Goal: Information Seeking & Learning: Learn about a topic

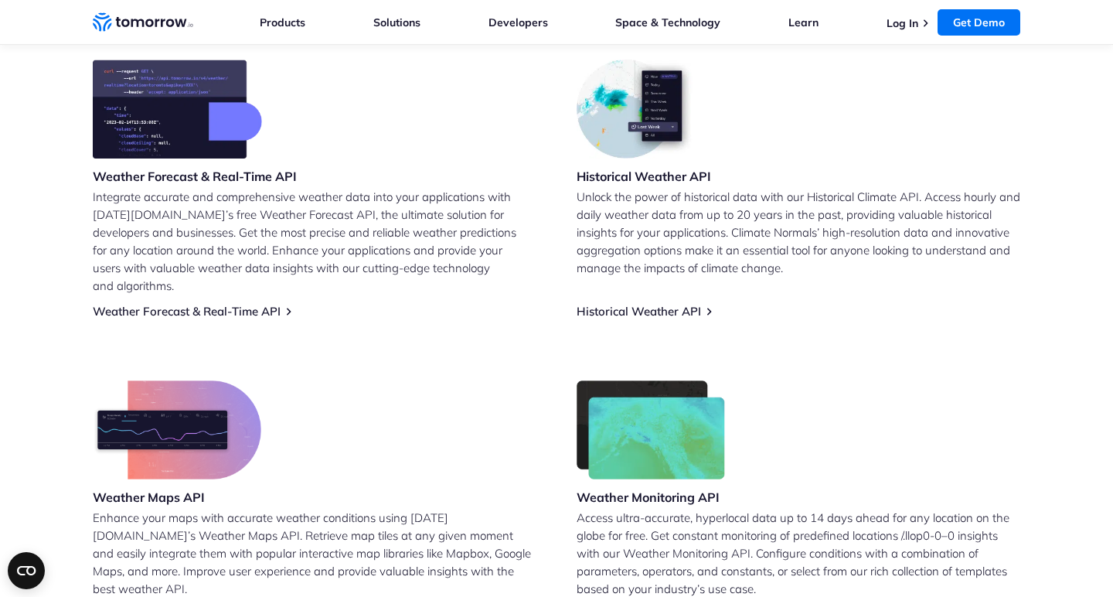
scroll to position [674, 0]
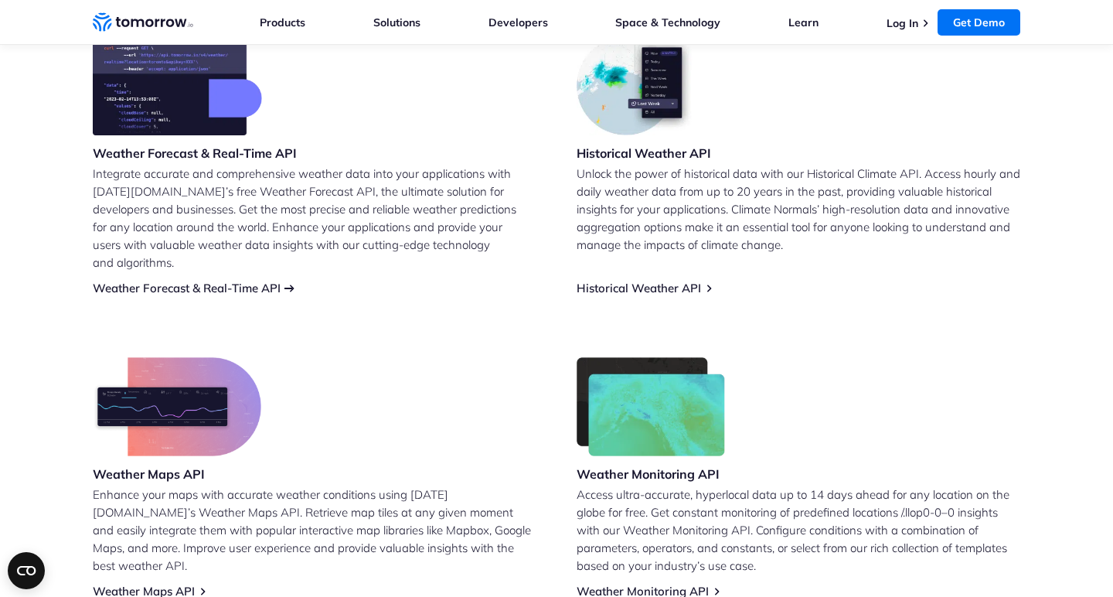
click at [253, 280] on link "Weather Forecast & Real-Time API" at bounding box center [187, 287] width 188 height 15
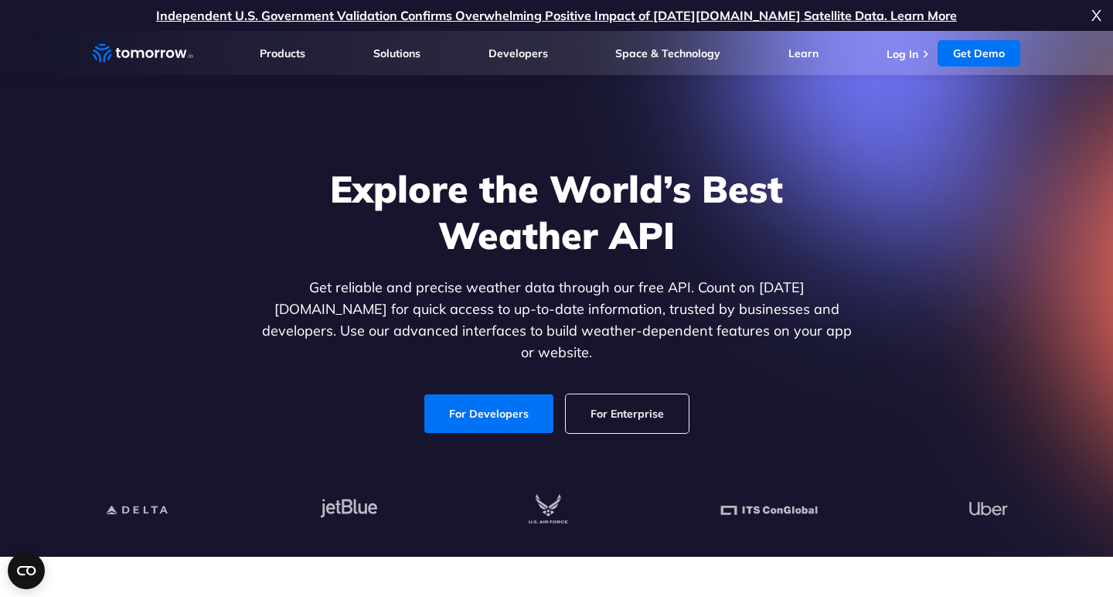
click at [1097, 17] on span "X" at bounding box center [1096, 15] width 10 height 31
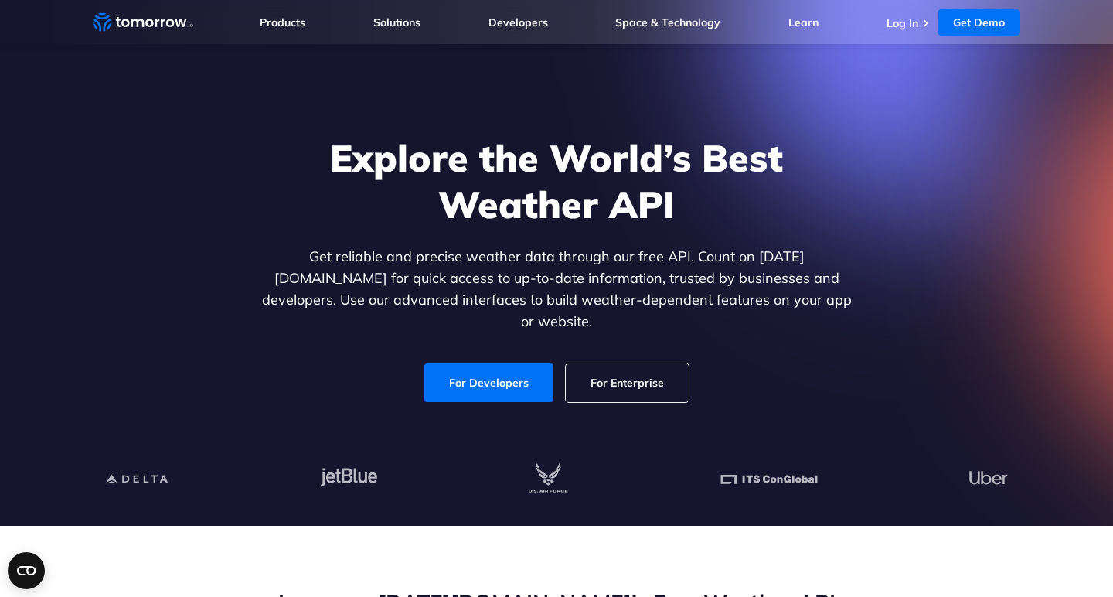
click at [437, 36] on ul "Products Products For Organizations Resilience Platform Your single source of w…" at bounding box center [640, 22] width 760 height 44
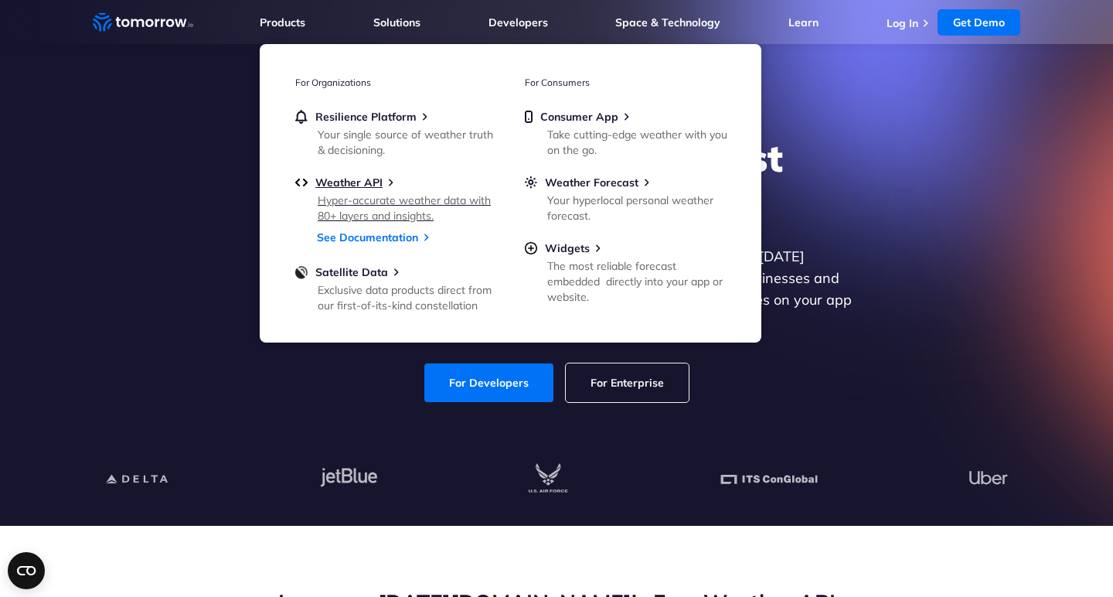
click at [367, 219] on div "Hyper-accurate weather data with 80+ layers and insights." at bounding box center [408, 207] width 180 height 31
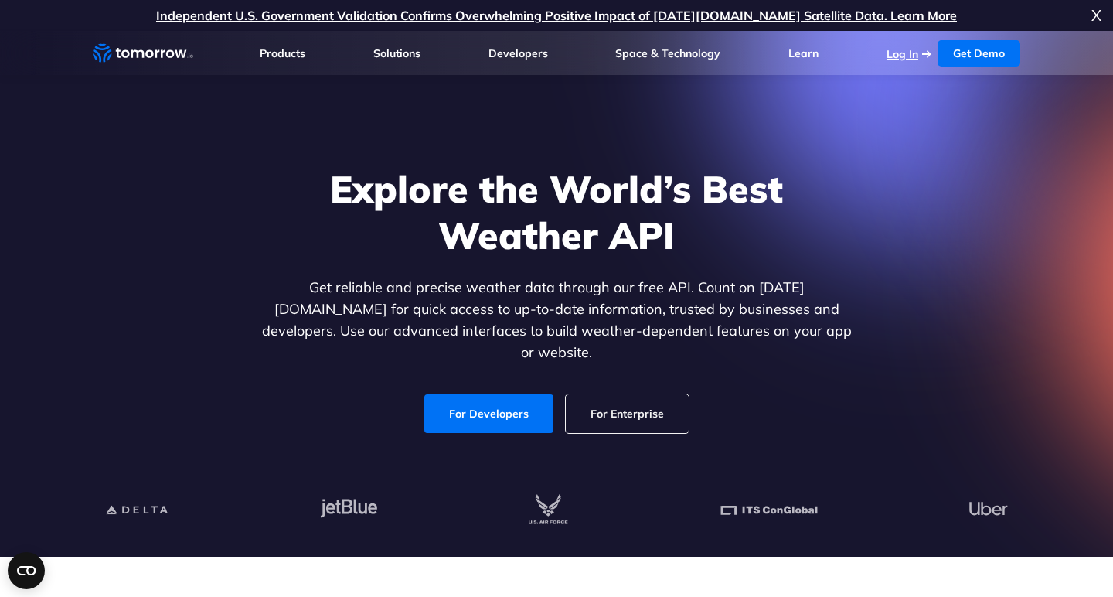
click at [907, 53] on link "Log In" at bounding box center [902, 54] width 32 height 14
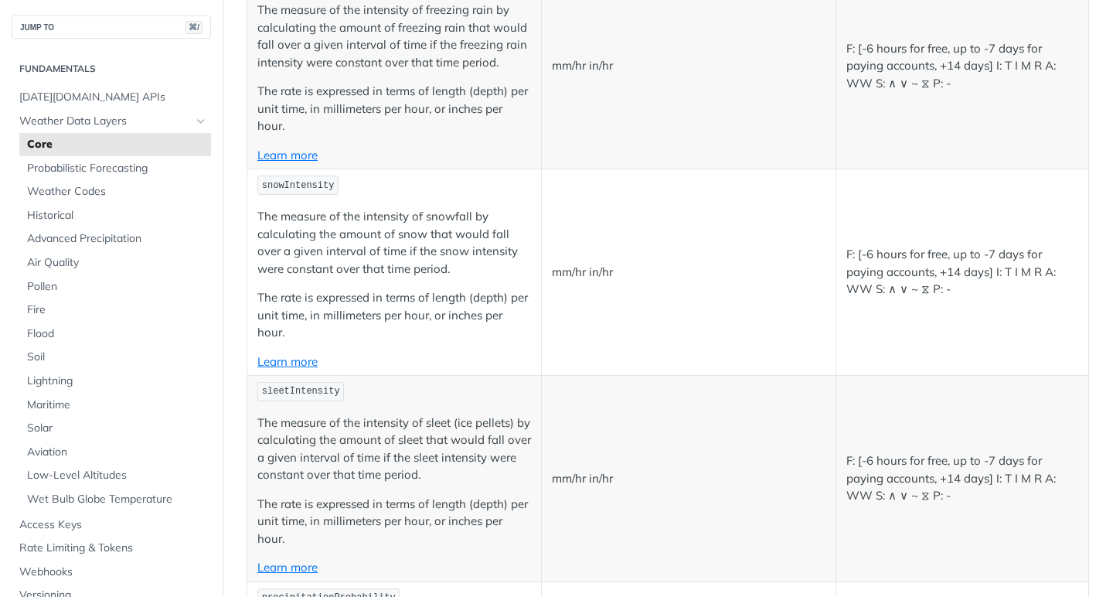
scroll to position [3213, 0]
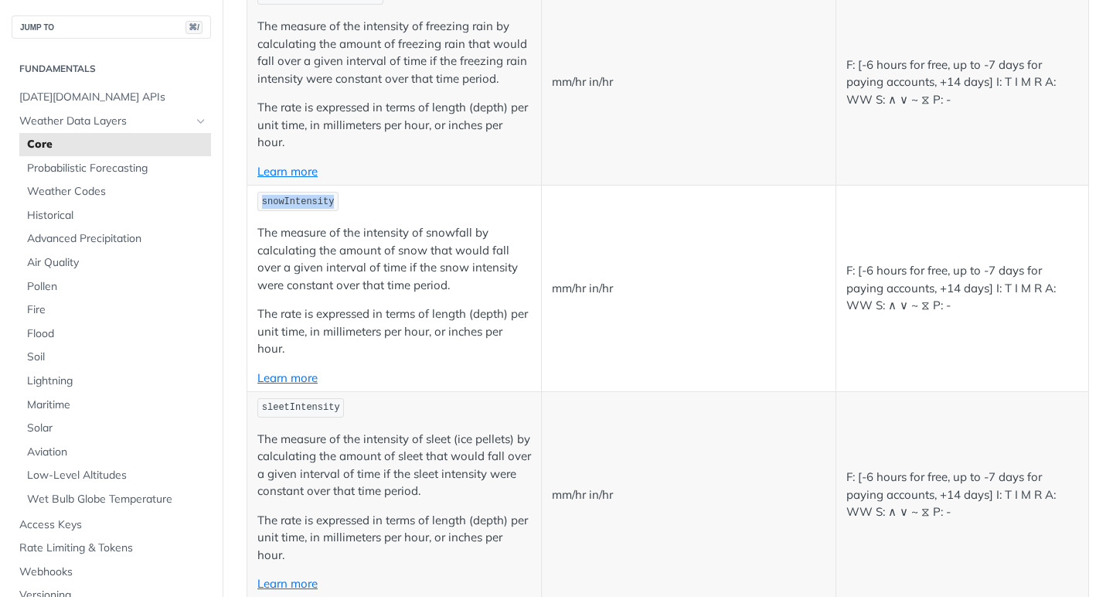
drag, startPoint x: 332, startPoint y: 184, endPoint x: 261, endPoint y: 185, distance: 71.1
click at [262, 196] on span "snowIntensity" at bounding box center [298, 201] width 73 height 11
click at [304, 370] on link "Learn more" at bounding box center [287, 377] width 60 height 15
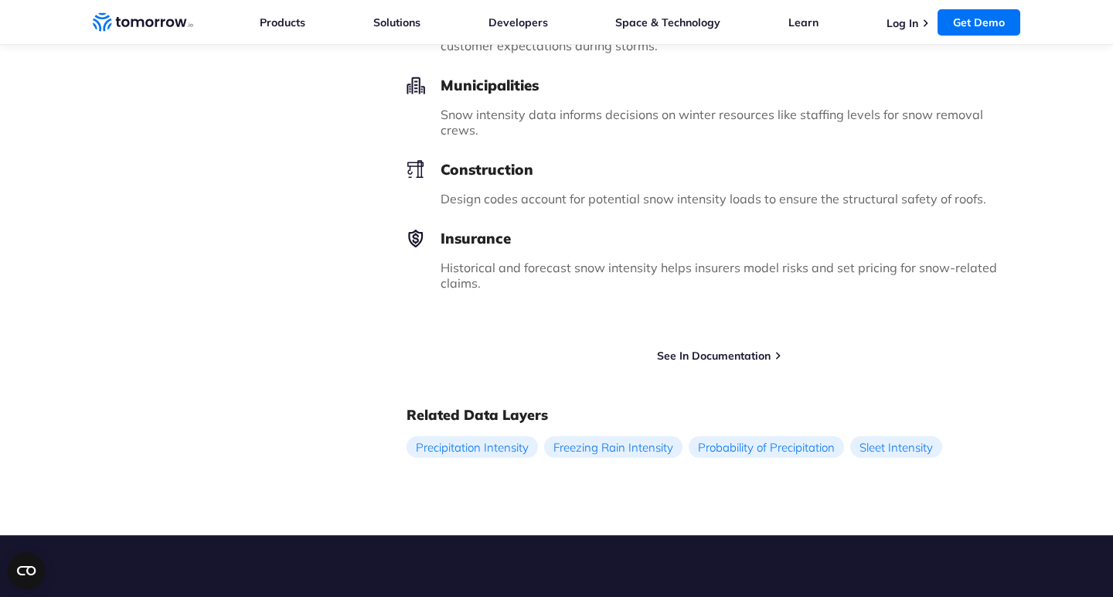
scroll to position [1102, 0]
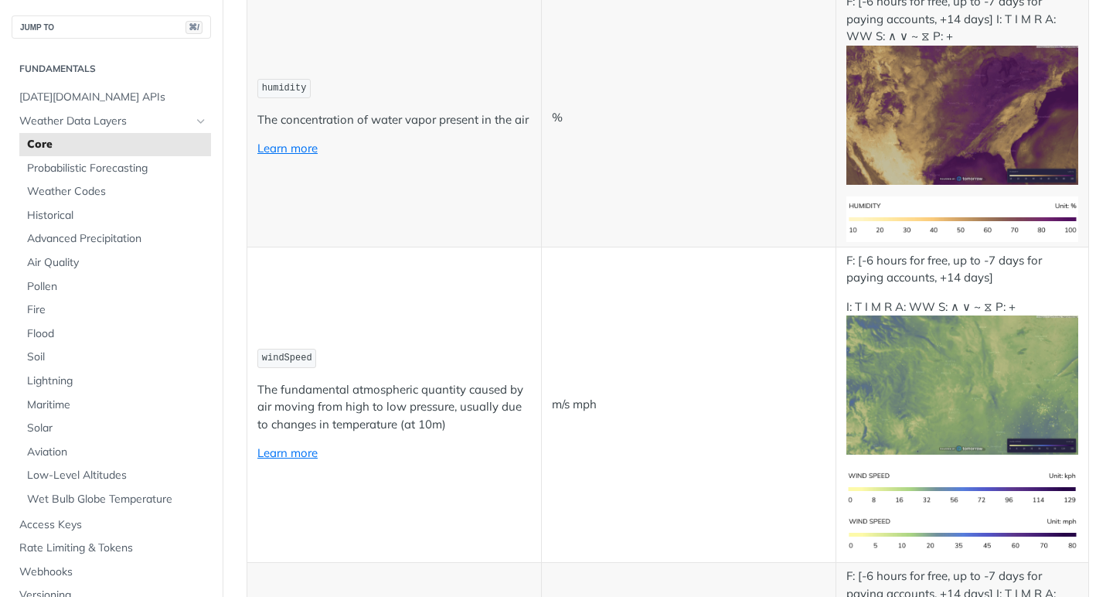
scroll to position [1092, 0]
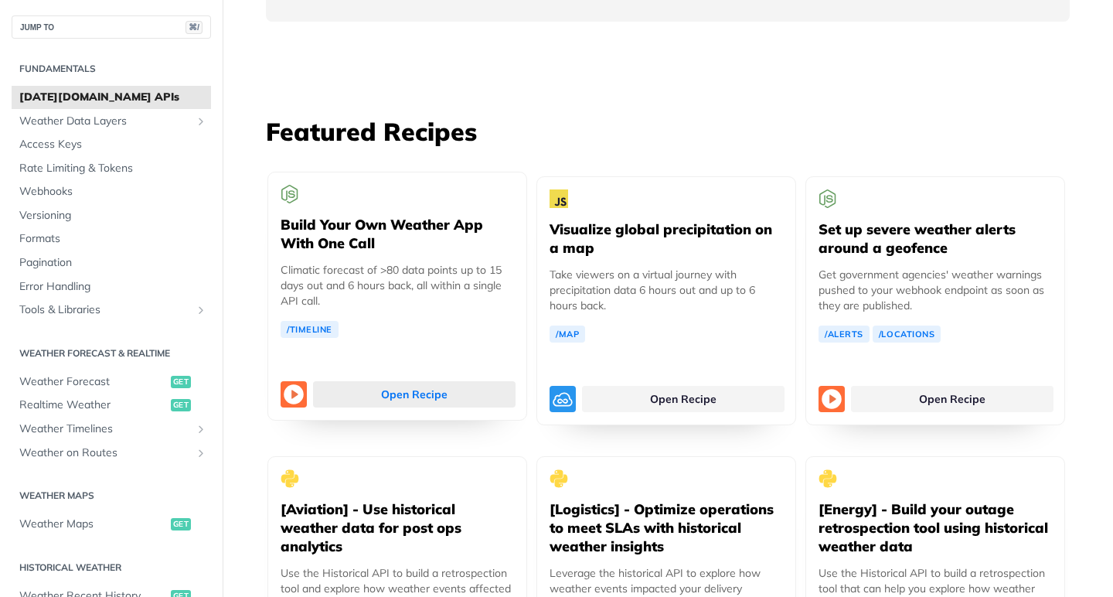
scroll to position [2781, 0]
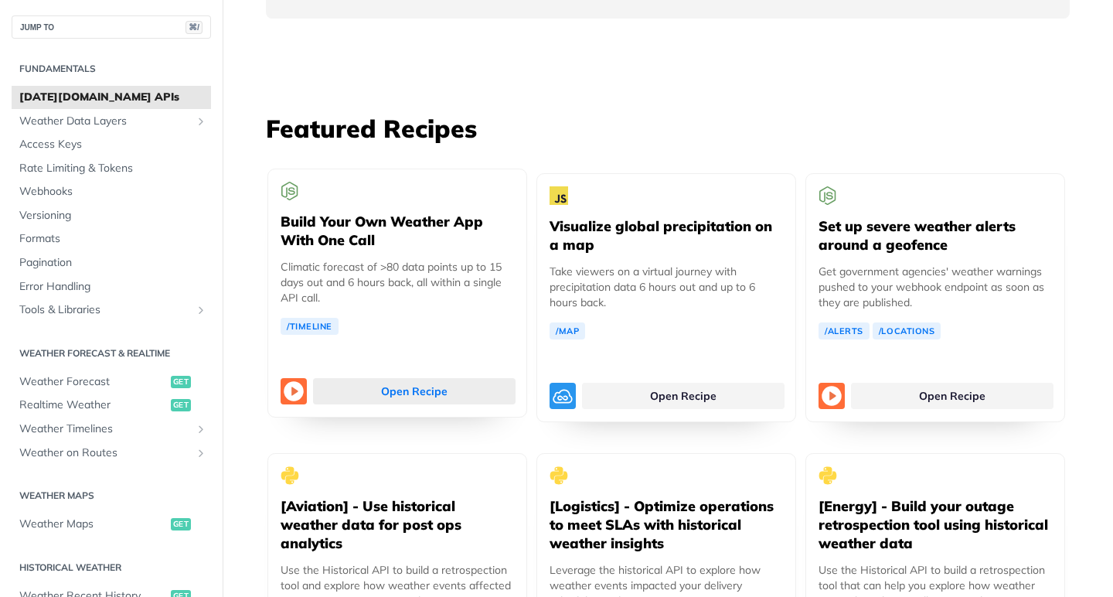
click at [407, 378] on link "Open Recipe" at bounding box center [414, 391] width 202 height 26
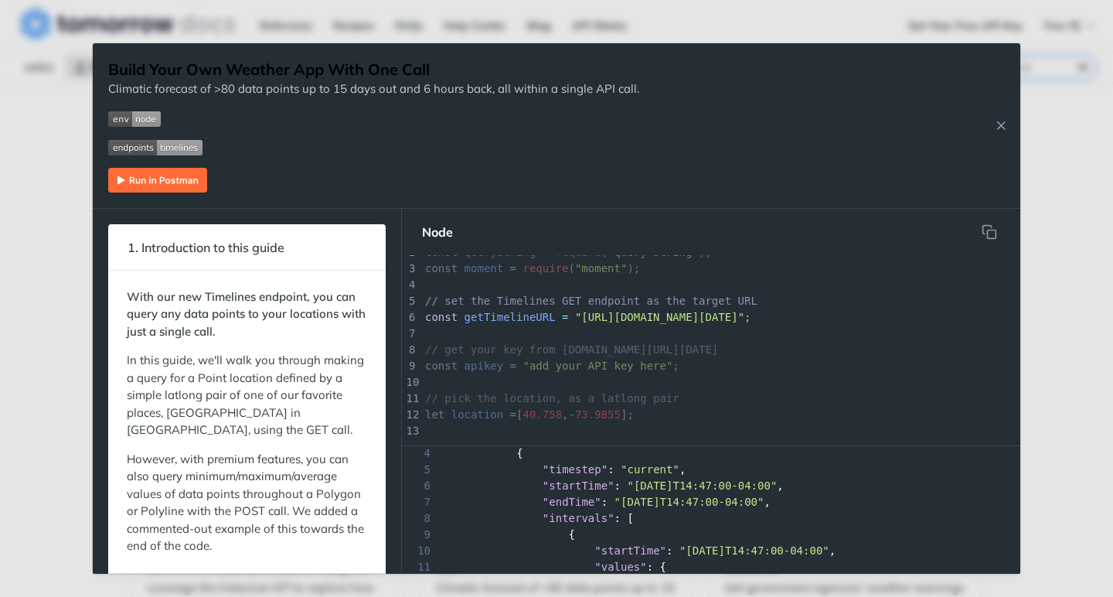
scroll to position [62, 0]
click at [997, 132] on button "Close Recipe" at bounding box center [1000, 124] width 23 height 15
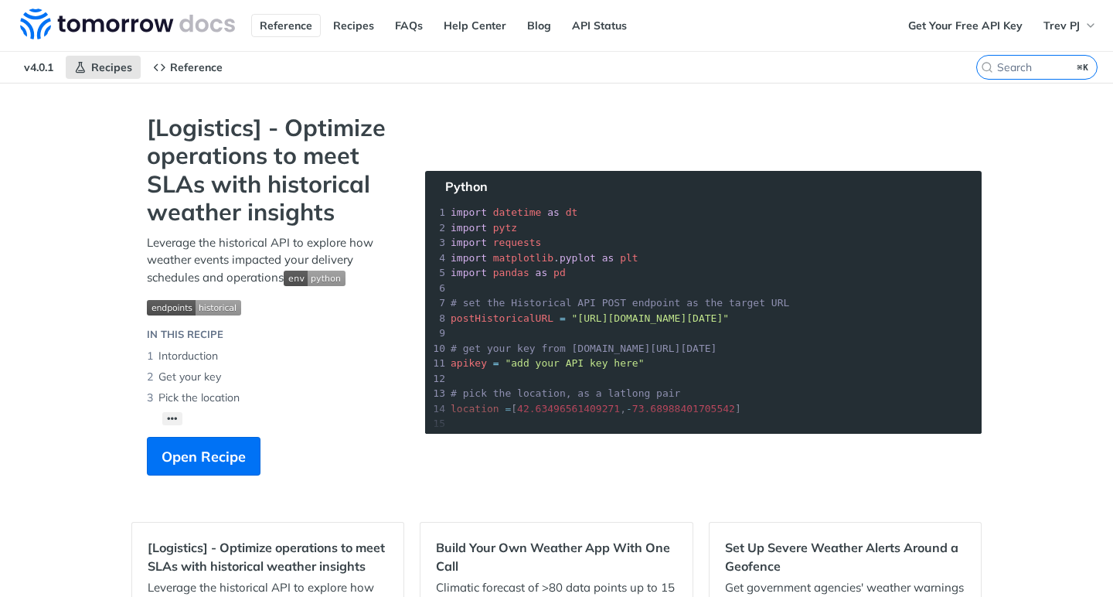
click at [296, 33] on link "Reference" at bounding box center [286, 25] width 70 height 23
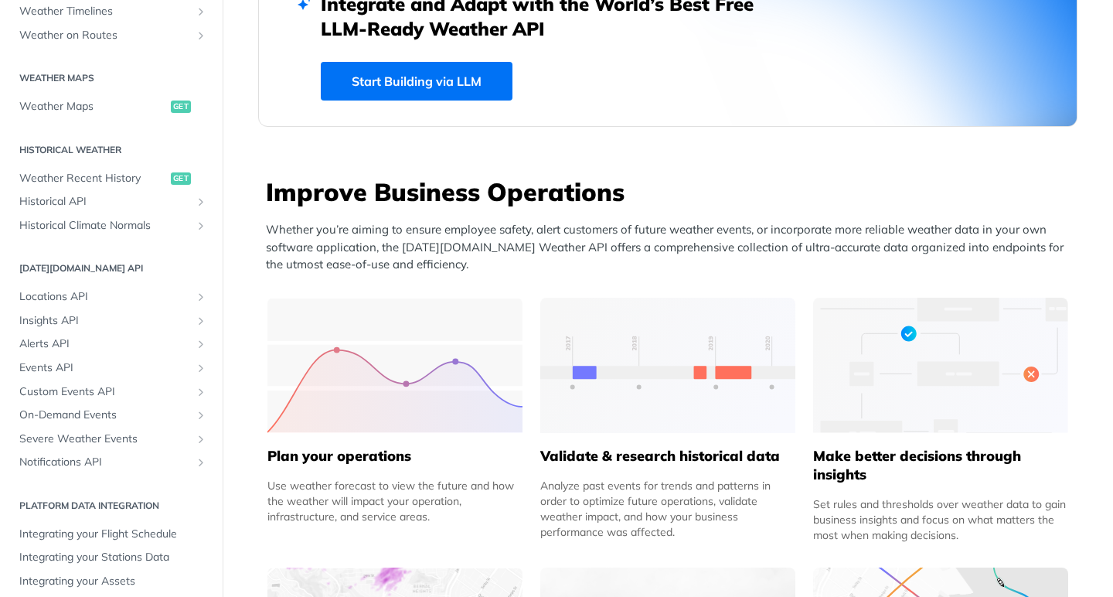
scroll to position [416, 0]
click at [56, 294] on span "Locations API" at bounding box center [105, 297] width 172 height 15
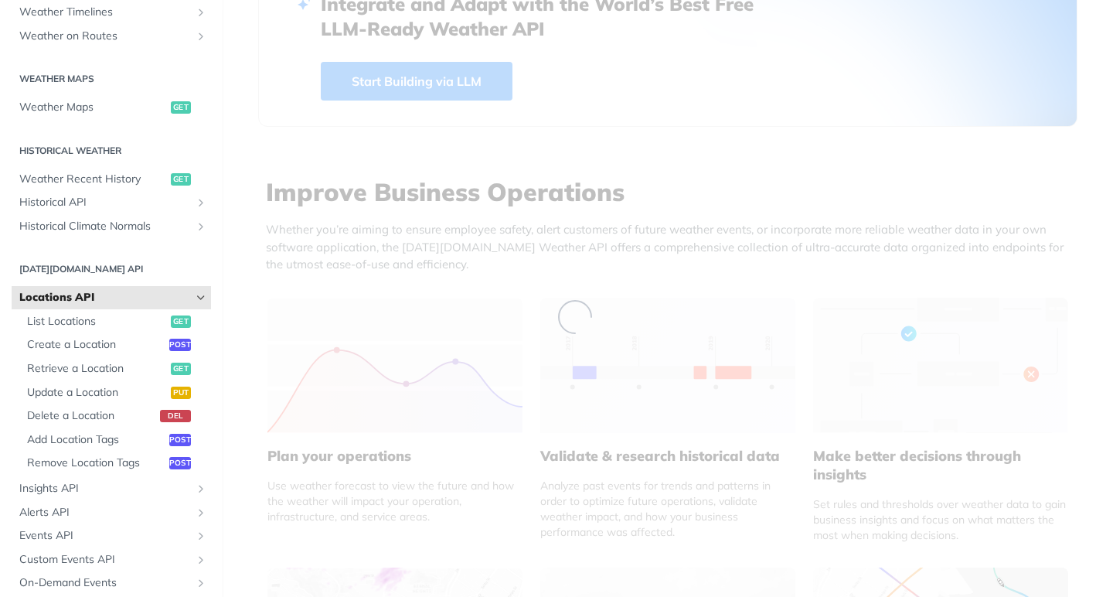
scroll to position [362, 0]
